Goal: Find specific page/section: Find specific page/section

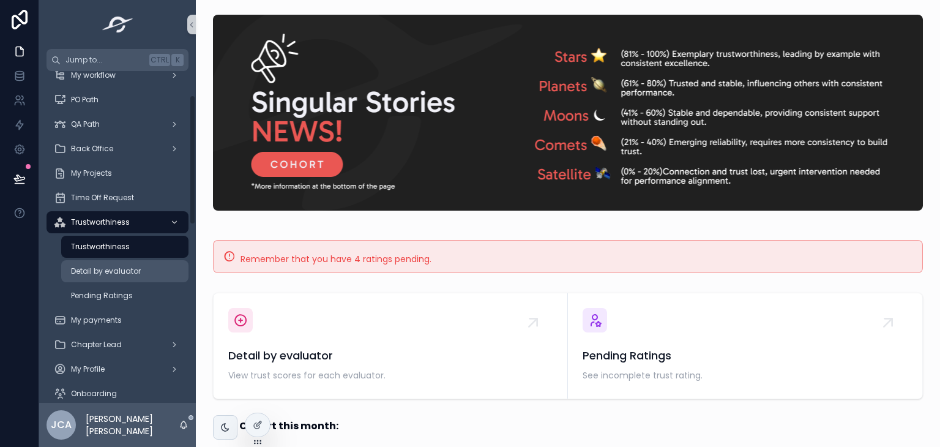
scroll to position [61, 0]
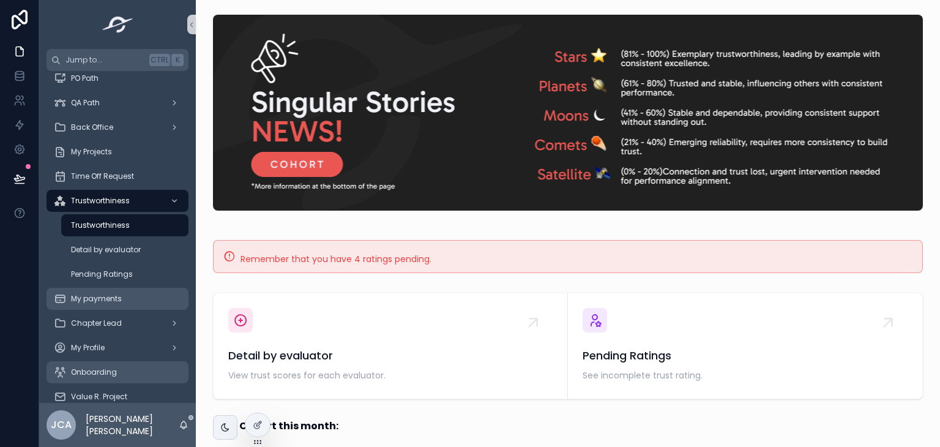
click at [111, 290] on div "My payments" at bounding box center [117, 299] width 127 height 20
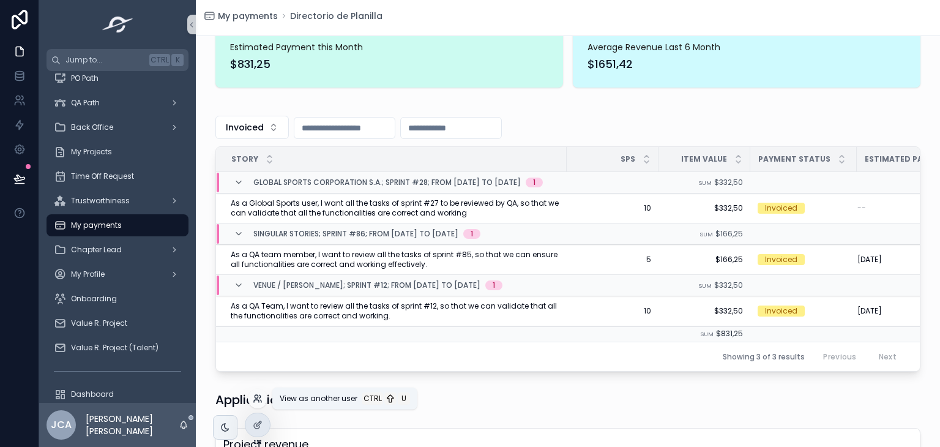
click at [258, 400] on icon at bounding box center [256, 401] width 5 height 2
click at [2, 301] on div at bounding box center [19, 223] width 39 height 447
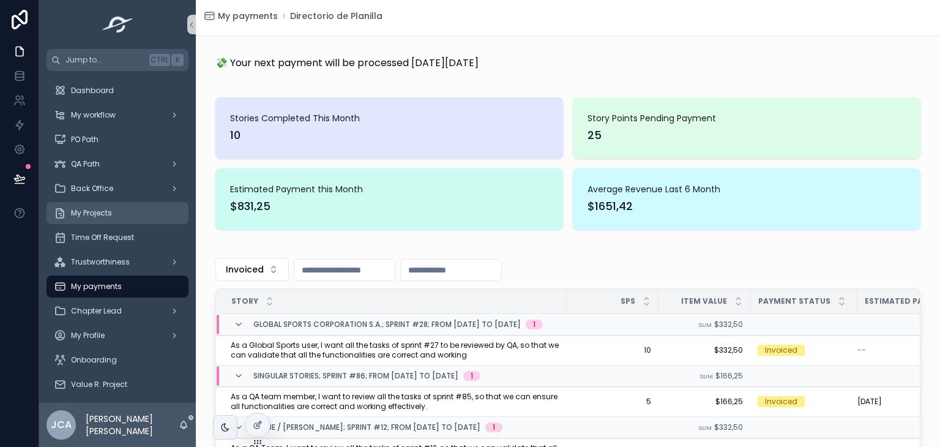
click at [130, 218] on div "My Projects" at bounding box center [117, 213] width 127 height 20
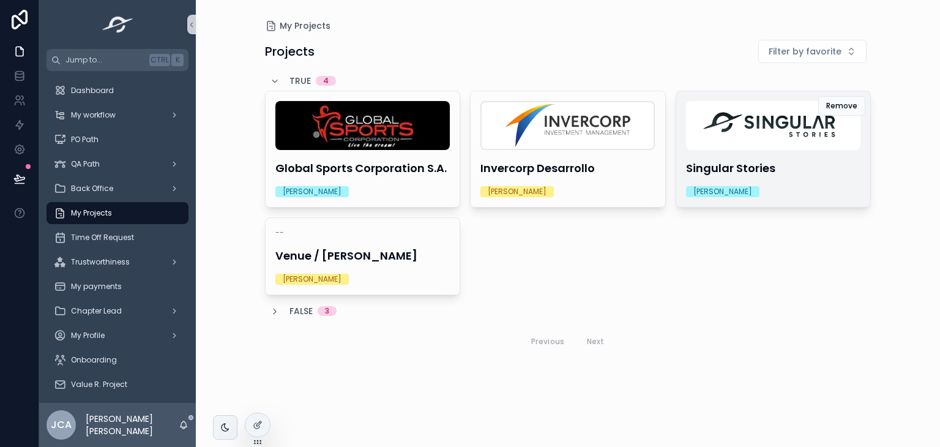
click at [760, 178] on div "Singular Stories [PERSON_NAME]" at bounding box center [773, 149] width 195 height 116
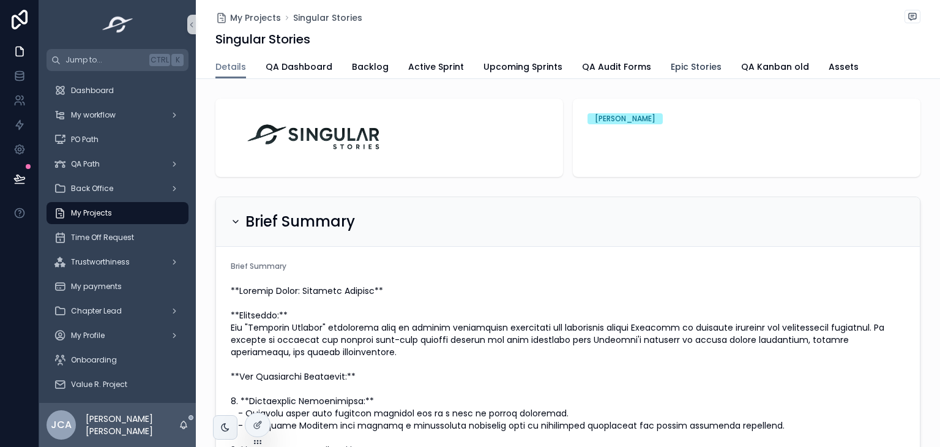
click at [671, 65] on span "Epic Stories" at bounding box center [696, 67] width 51 height 12
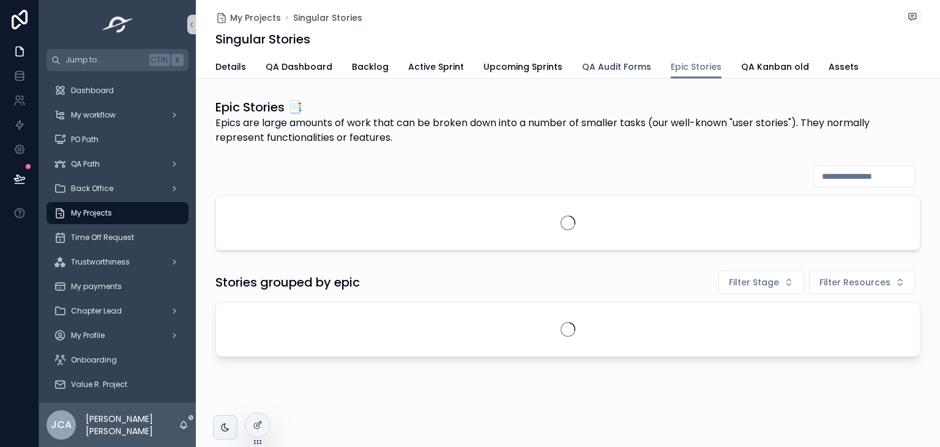
click at [594, 64] on span "QA Audit Forms" at bounding box center [616, 67] width 69 height 12
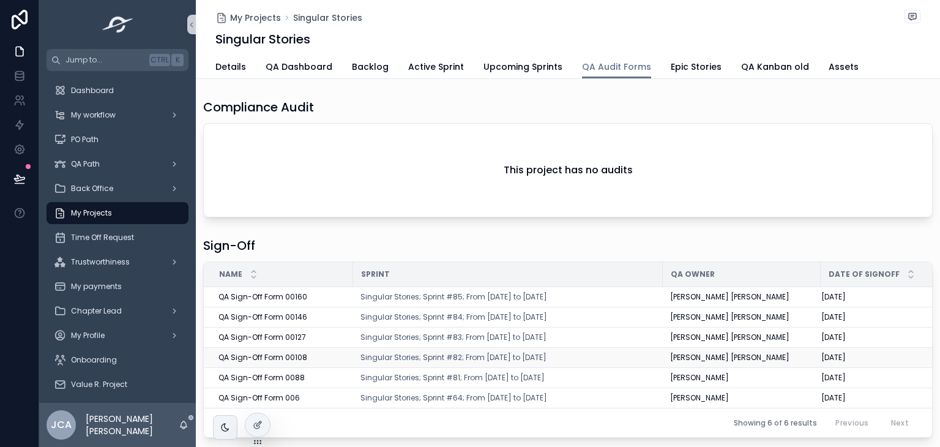
click at [285, 358] on span "QA Sign-Off Form 00108" at bounding box center [263, 358] width 89 height 10
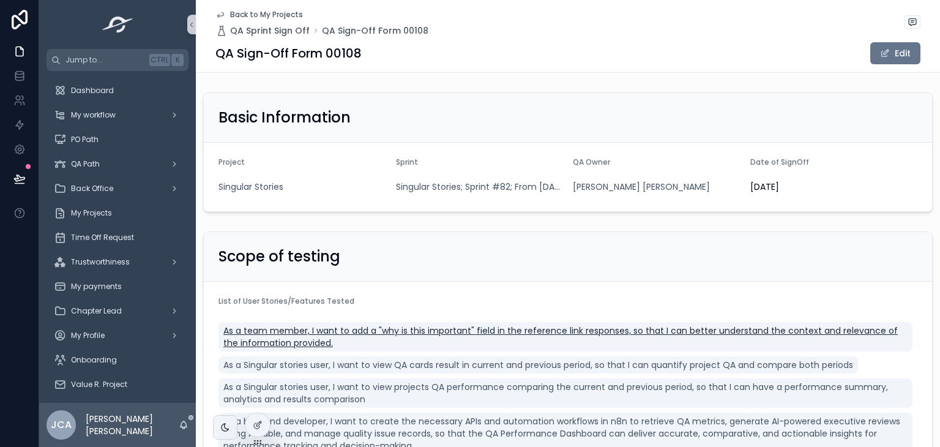
scroll to position [184, 0]
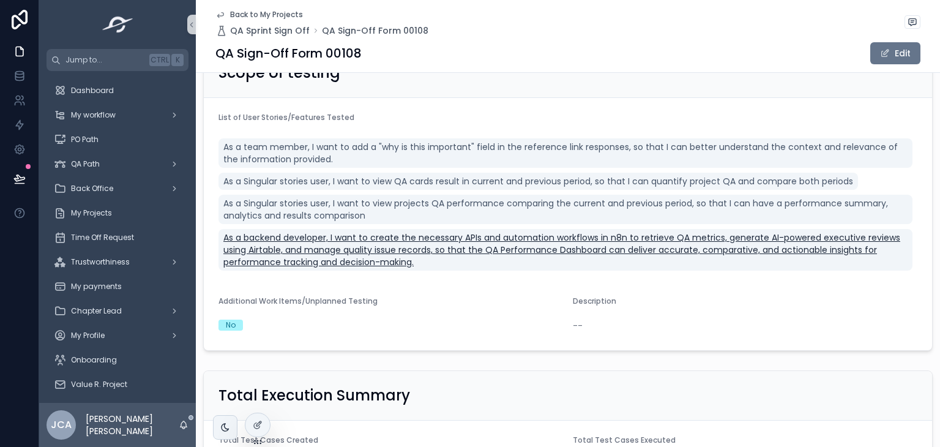
click at [382, 244] on span "As a backend developer, I want to create the necessary APIs and automation work…" at bounding box center [565, 249] width 684 height 37
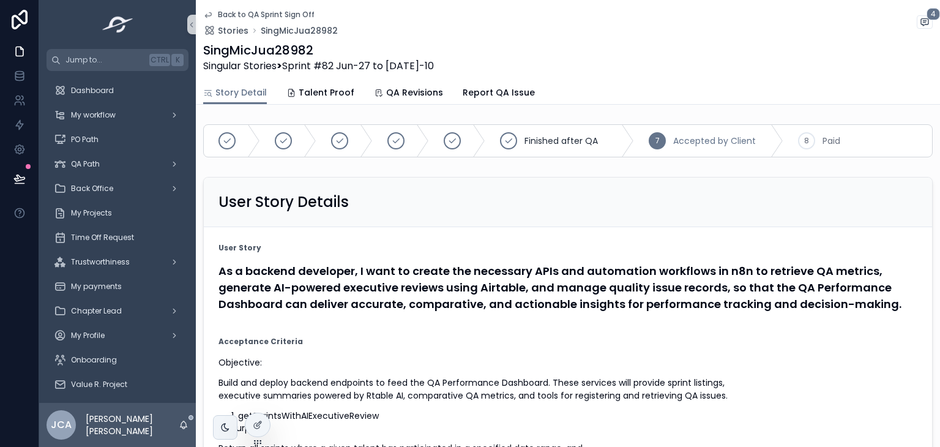
click at [253, 14] on span "Back to QA Sprint Sign Off" at bounding box center [266, 15] width 97 height 10
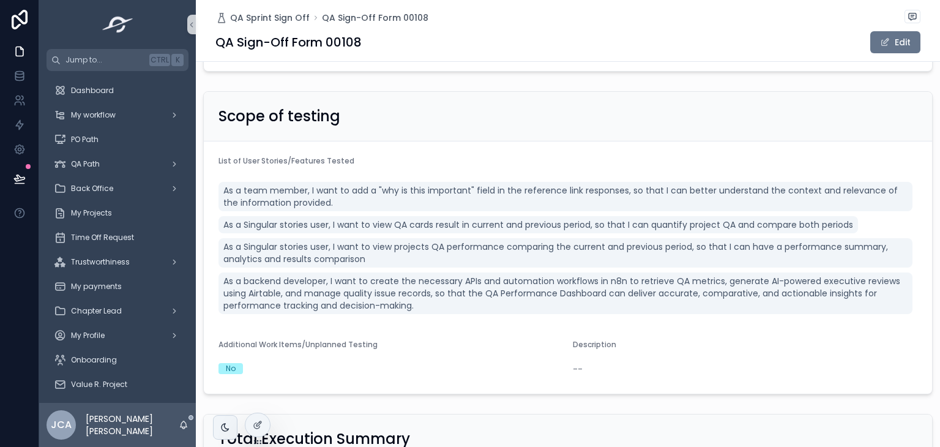
scroll to position [111, 0]
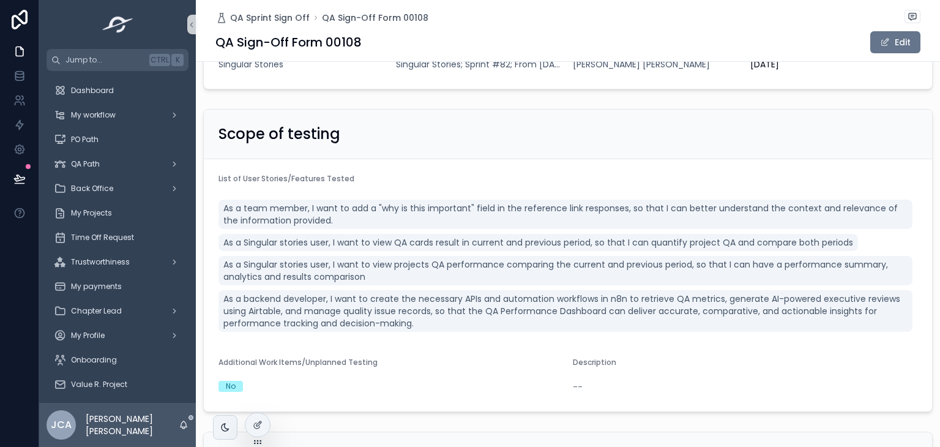
click at [928, 72] on div "Basic Information Project Singular Stories Sprint Singular Stories; Sprint #82;…" at bounding box center [568, 29] width 744 height 129
click at [927, 69] on div "Basic Information Project Singular Stories Sprint Singular Stories; Sprint #82;…" at bounding box center [568, 29] width 744 height 129
click at [925, 61] on div "Basic Information Project Singular Stories Sprint Singular Stories; Sprint #82;…" at bounding box center [568, 29] width 744 height 129
click at [925, 62] on div "Basic Information Project Singular Stories Sprint Singular Stories; Sprint #82;…" at bounding box center [568, 29] width 744 height 129
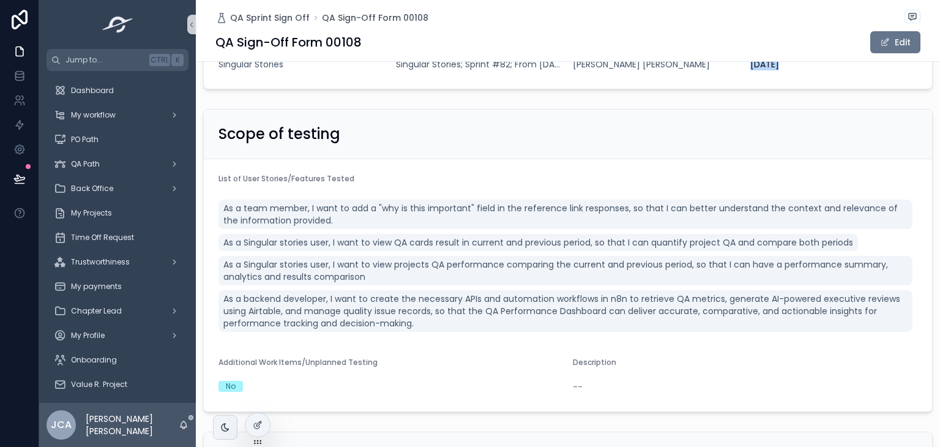
click at [925, 62] on div "Basic Information Project Singular Stories Sprint Singular Stories; Sprint #82;…" at bounding box center [568, 29] width 744 height 129
click at [909, 92] on div "Basic Information Project Singular Stories Sprint Singular Stories; Sprint #82;…" at bounding box center [568, 29] width 744 height 129
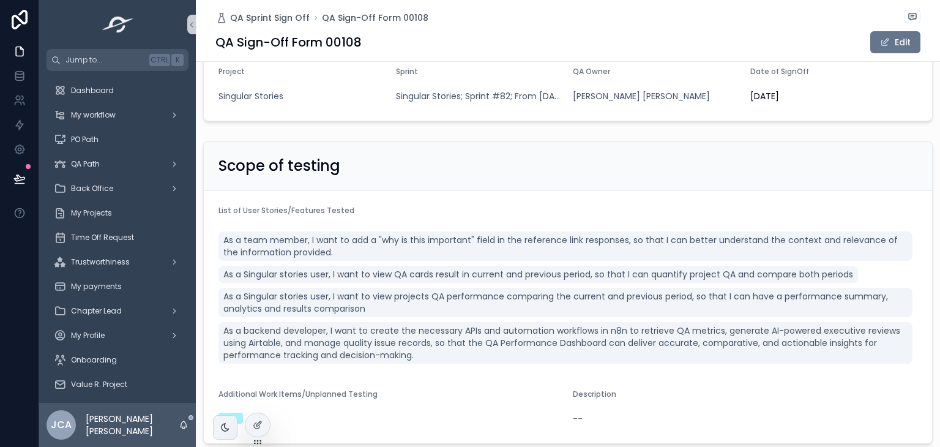
scroll to position [129, 0]
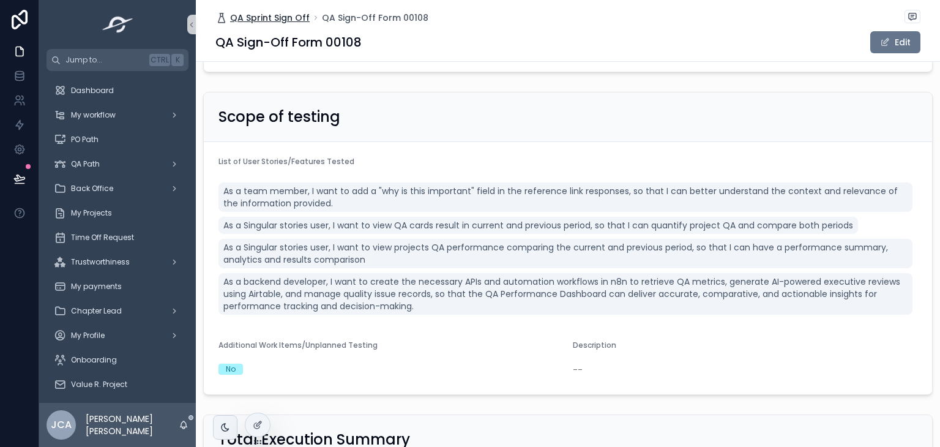
click at [265, 17] on span "QA Sprint Sign Off" at bounding box center [270, 18] width 80 height 12
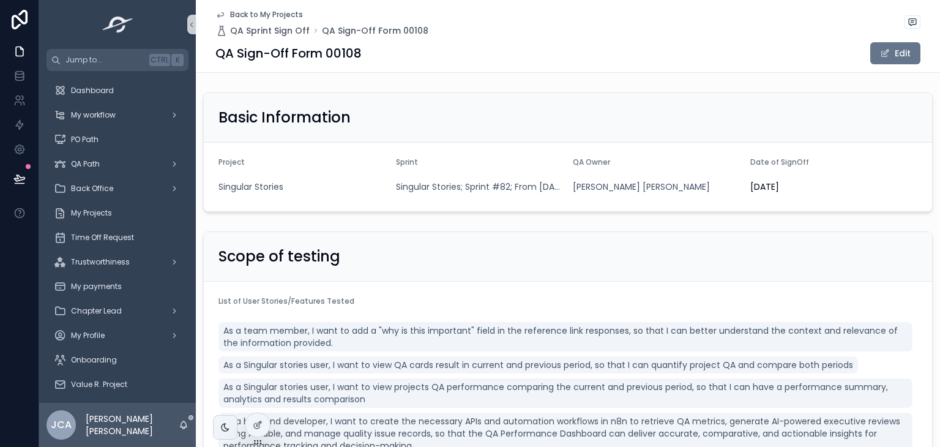
click at [240, 17] on span "Back to My Projects" at bounding box center [266, 15] width 73 height 10
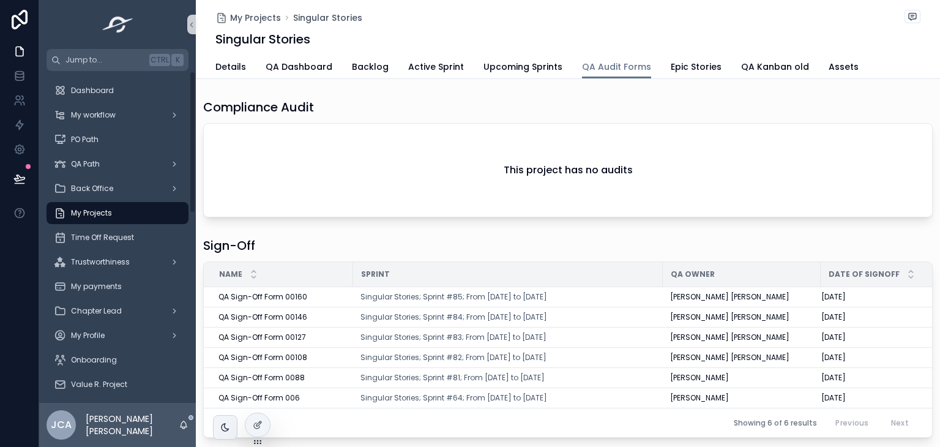
click at [108, 220] on div "My Projects" at bounding box center [117, 213] width 127 height 20
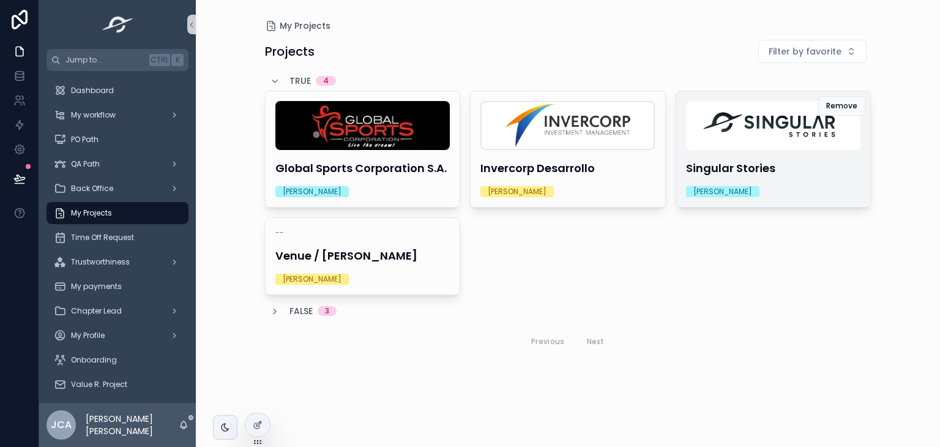
click at [817, 171] on h4 "Singular Stories" at bounding box center [773, 168] width 175 height 17
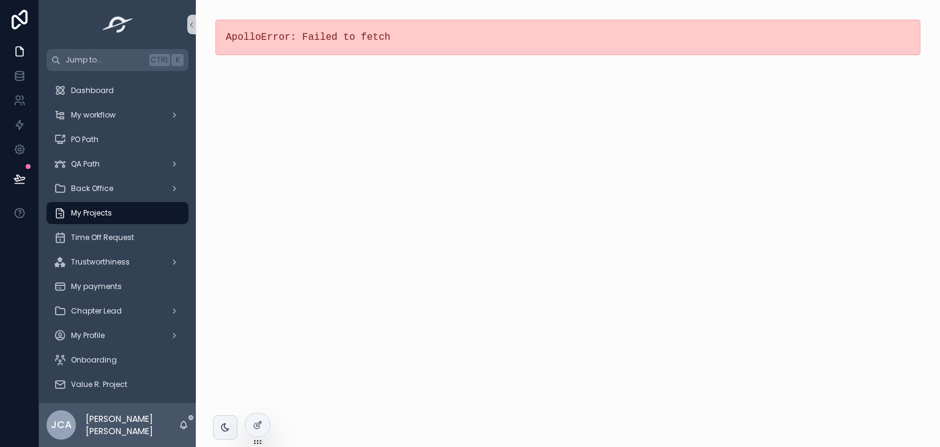
click at [115, 28] on img "scrollable content" at bounding box center [118, 25] width 39 height 20
